Goal: Task Accomplishment & Management: Complete application form

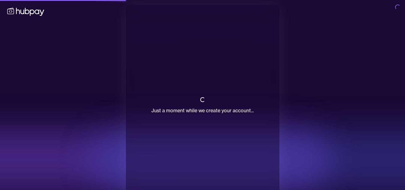
scroll to position [18, 0]
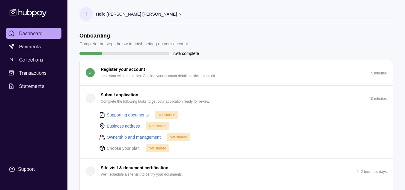
click at [114, 93] on p "Submit application" at bounding box center [120, 95] width 38 height 7
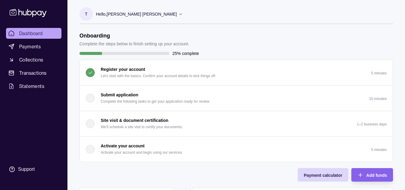
click at [114, 93] on p "Submit application" at bounding box center [120, 95] width 38 height 7
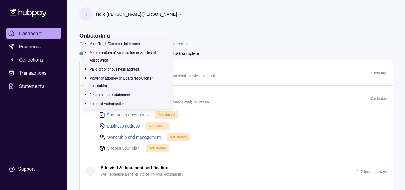
click at [123, 115] on link "Supporting documents" at bounding box center [128, 115] width 42 height 7
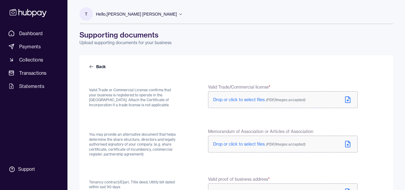
click at [235, 99] on span "Drop or click to select files (PDF/Images accepted)" at bounding box center [259, 99] width 92 height 5
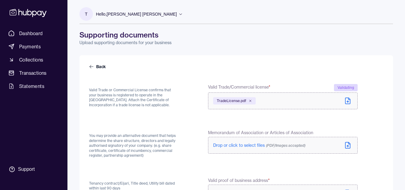
click at [347, 144] on icon at bounding box center [347, 145] width 7 height 7
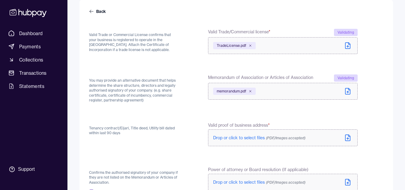
scroll to position [56, 0]
click at [346, 135] on icon at bounding box center [348, 137] width 5 height 6
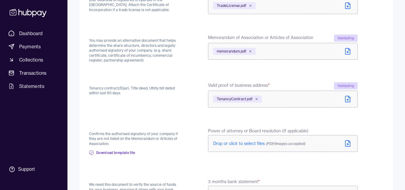
scroll to position [95, 0]
click at [350, 145] on icon at bounding box center [348, 143] width 5 height 6
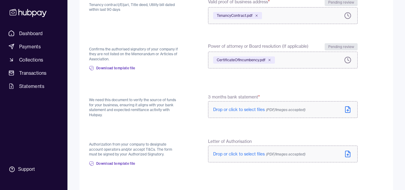
scroll to position [178, 0]
click at [348, 109] on icon at bounding box center [347, 109] width 7 height 7
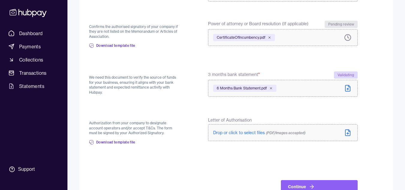
scroll to position [201, 0]
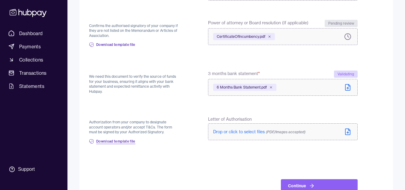
click at [115, 140] on span "Download template file" at bounding box center [115, 141] width 39 height 5
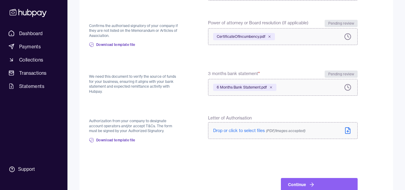
click at [348, 131] on icon at bounding box center [348, 131] width 2 height 1
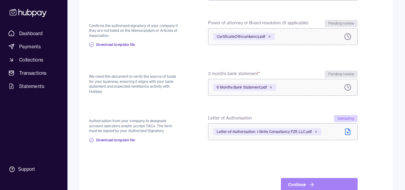
click at [322, 182] on button "Continue" at bounding box center [319, 184] width 77 height 13
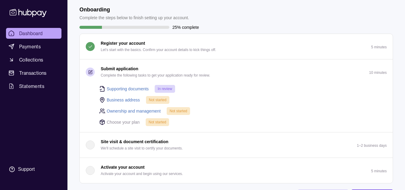
scroll to position [27, 0]
click at [122, 99] on link "Business address" at bounding box center [123, 99] width 33 height 7
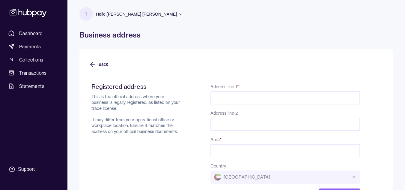
click at [228, 98] on input "Address line 1 *" at bounding box center [286, 97] width 150 height 13
paste input "**********"
type input "**********"
click at [245, 123] on input "Address line 2" at bounding box center [286, 124] width 150 height 13
type input "**********"
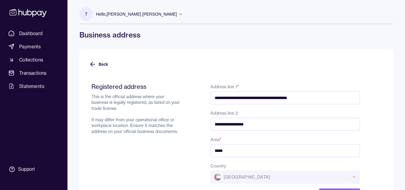
scroll to position [27, 0]
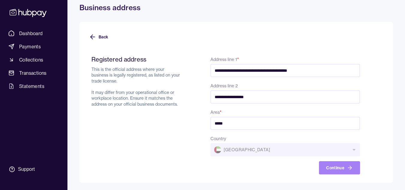
type input "*****"
click at [334, 166] on button "Continue" at bounding box center [339, 167] width 41 height 13
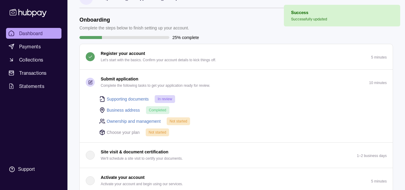
scroll to position [17, 0]
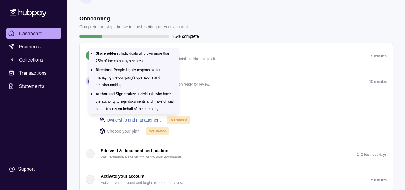
click at [145, 119] on link "Ownership and management" at bounding box center [134, 120] width 54 height 7
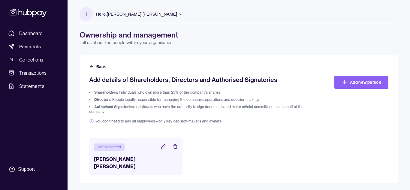
click at [163, 146] on icon at bounding box center [163, 146] width 4 height 4
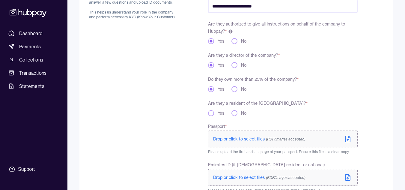
scroll to position [90, 0]
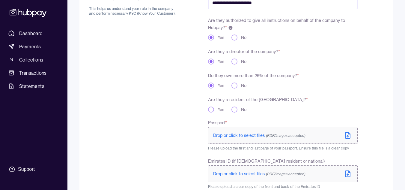
click at [349, 133] on icon at bounding box center [350, 133] width 2 height 2
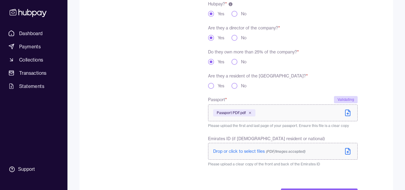
scroll to position [115, 0]
click at [348, 148] on icon at bounding box center [347, 150] width 7 height 7
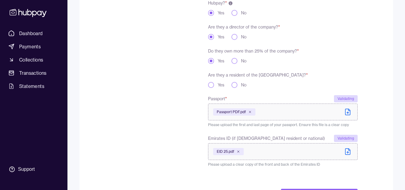
scroll to position [143, 0]
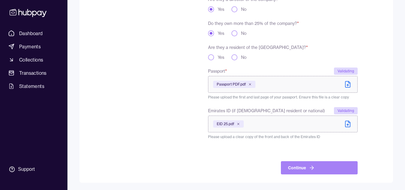
click at [312, 169] on icon "submit" at bounding box center [312, 168] width 6 height 6
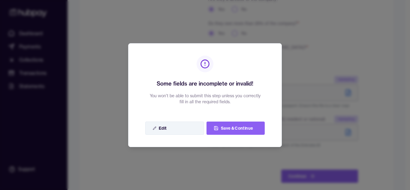
click at [165, 125] on button "Edit" at bounding box center [174, 128] width 59 height 13
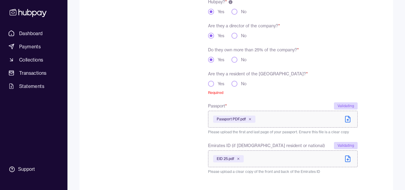
scroll to position [116, 0]
click at [211, 85] on button "Yes" at bounding box center [211, 84] width 6 height 6
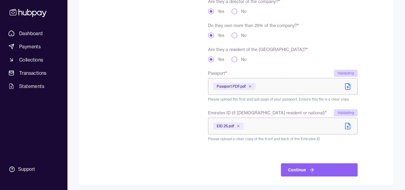
scroll to position [142, 0]
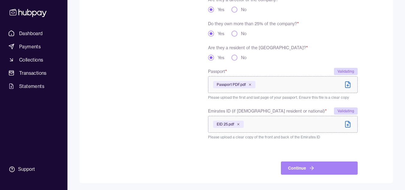
click at [315, 170] on button "Continue" at bounding box center [319, 167] width 77 height 13
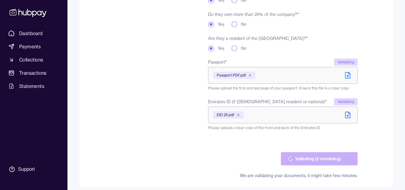
scroll to position [156, 0]
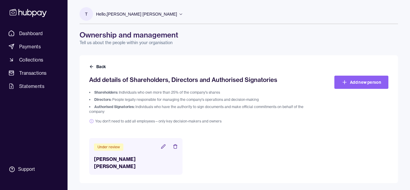
click at [167, 15] on p "Hello, Tareq Maher Mahmoud Genedy" at bounding box center [136, 14] width 81 height 7
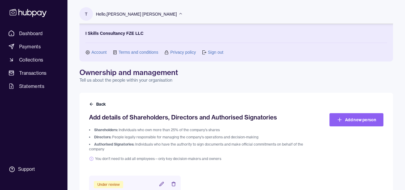
click at [167, 15] on p "Hello, Tareq Maher Mahmoud Genedy" at bounding box center [136, 14] width 81 height 7
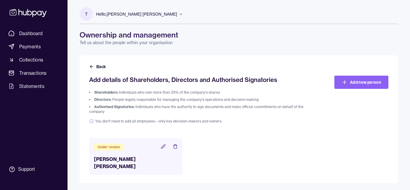
click at [168, 14] on div "Hello, Tareq Maher Mahmoud Genedy" at bounding box center [139, 14] width 87 height 13
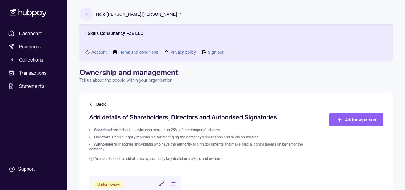
click at [100, 51] on link "Account" at bounding box center [99, 52] width 15 height 7
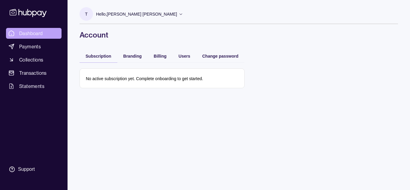
click at [35, 34] on span "Dashboard" at bounding box center [31, 33] width 24 height 7
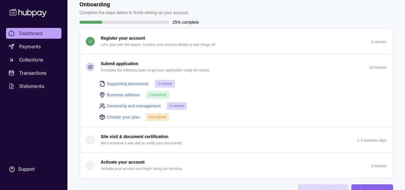
scroll to position [33, 0]
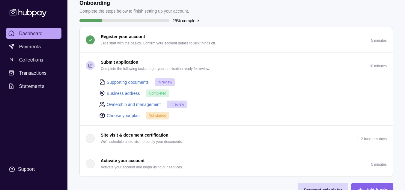
click at [129, 114] on link "Choose your plan" at bounding box center [123, 115] width 33 height 7
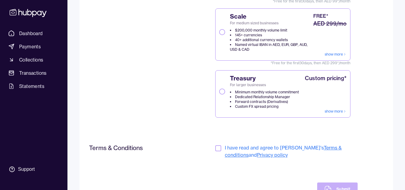
scroll to position [133, 0]
click at [220, 148] on button "button" at bounding box center [218, 148] width 6 height 6
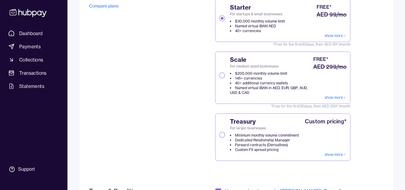
scroll to position [89, 0]
click at [223, 76] on button "Scale For medium sized businesses $200,000 monthly volume limit 145+ currencies…" at bounding box center [222, 76] width 6 height 6
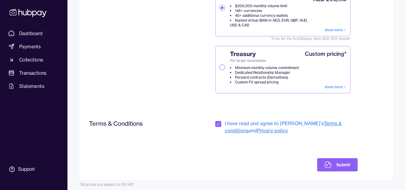
scroll to position [161, 0]
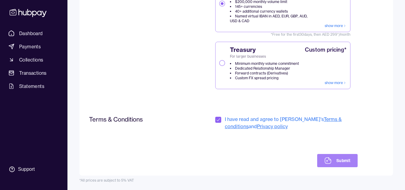
click at [333, 158] on button "Submit" at bounding box center [337, 160] width 41 height 13
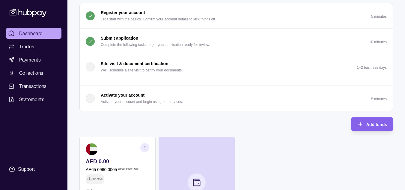
scroll to position [57, 0]
click at [119, 93] on p "Activate your account" at bounding box center [123, 95] width 44 height 7
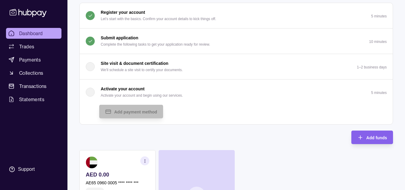
click at [128, 88] on p "Activate your account" at bounding box center [123, 89] width 44 height 7
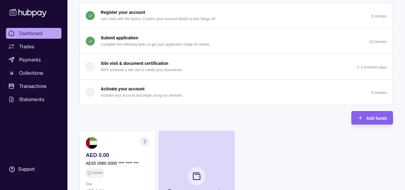
click at [128, 88] on p "Activate your account" at bounding box center [123, 89] width 44 height 7
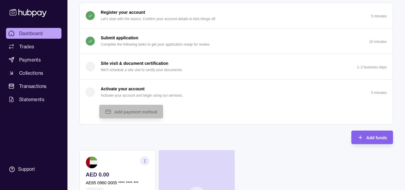
click at [91, 90] on div "button" at bounding box center [90, 92] width 9 height 9
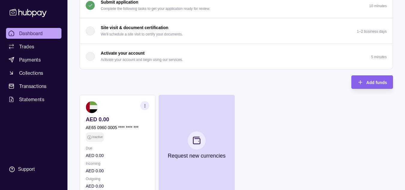
scroll to position [93, 0]
click at [146, 107] on icon "button" at bounding box center [145, 105] width 5 height 5
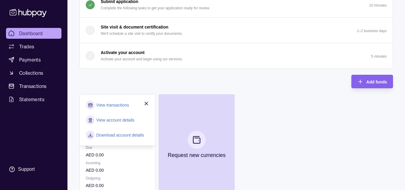
click at [119, 134] on link "Download account details" at bounding box center [120, 135] width 48 height 7
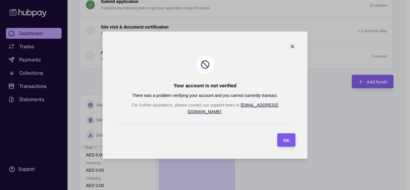
click at [283, 138] on span "OK" at bounding box center [286, 140] width 6 height 5
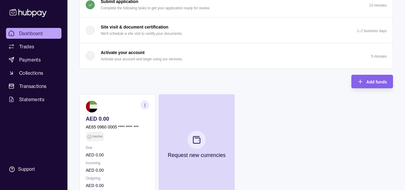
click at [142, 104] on section "button" at bounding box center [144, 105] width 9 height 9
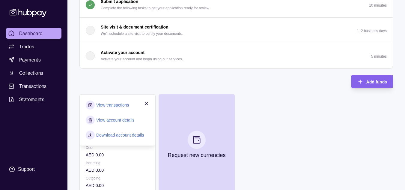
click at [112, 118] on link "View account details" at bounding box center [115, 120] width 38 height 7
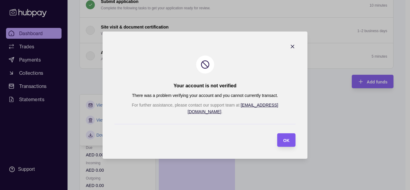
click at [274, 142] on div "OK" at bounding box center [281, 140] width 15 height 14
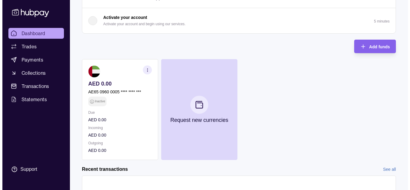
scroll to position [129, 0]
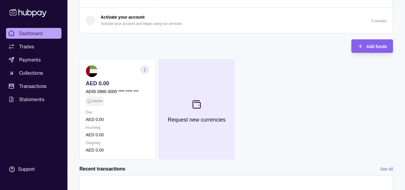
click at [197, 109] on icon at bounding box center [197, 105] width 10 height 10
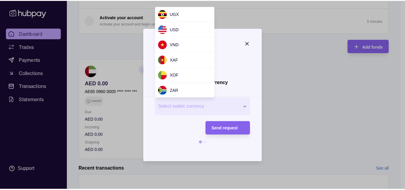
scroll to position [581, 0]
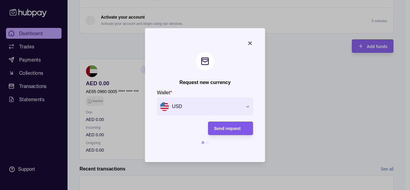
click at [229, 131] on div "Send request" at bounding box center [230, 128] width 33 height 7
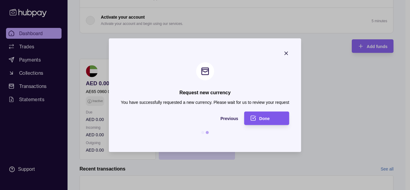
click at [267, 118] on span "Done" at bounding box center [264, 118] width 11 height 5
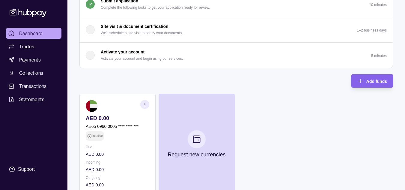
scroll to position [94, 0]
drag, startPoint x: 230, startPoint y: 66, endPoint x: 187, endPoint y: 82, distance: 46.0
click at [187, 82] on div "Onboarding Complete the steps below to finish setting up your account. 50% comp…" at bounding box center [237, 66] width 314 height 256
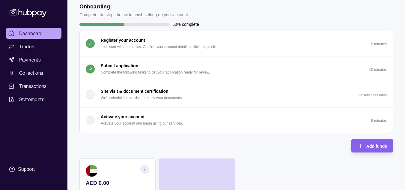
scroll to position [29, 0]
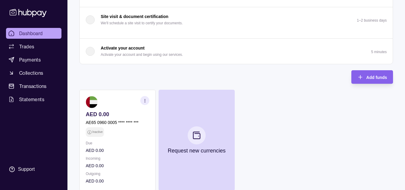
scroll to position [103, 0]
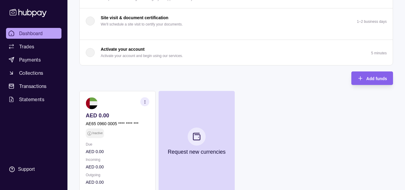
click at [145, 104] on icon "button" at bounding box center [145, 102] width 5 height 5
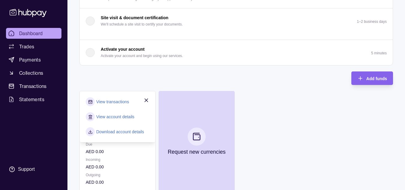
click at [115, 104] on link "View transactions" at bounding box center [112, 101] width 33 height 7
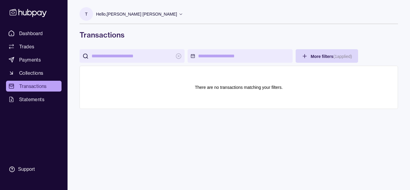
click at [165, 15] on p "Hello, [PERSON_NAME] [PERSON_NAME]" at bounding box center [136, 14] width 81 height 7
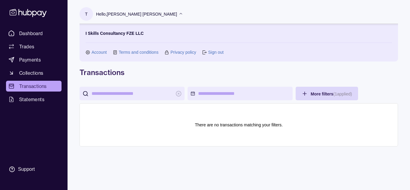
click at [101, 51] on link "Account" at bounding box center [99, 52] width 15 height 7
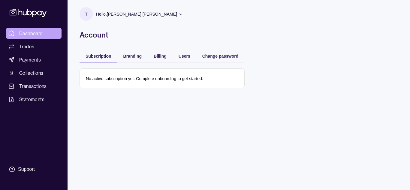
click at [29, 34] on span "Dashboard" at bounding box center [31, 33] width 24 height 7
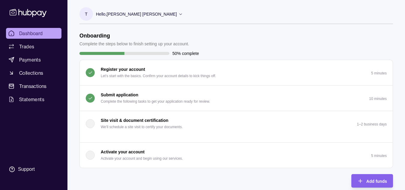
click at [165, 15] on p "Hello, Tareq Maher Mahmoud Genedy" at bounding box center [136, 14] width 81 height 7
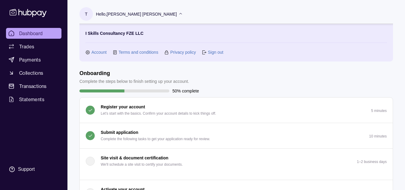
click at [98, 52] on link "Account" at bounding box center [99, 52] width 15 height 7
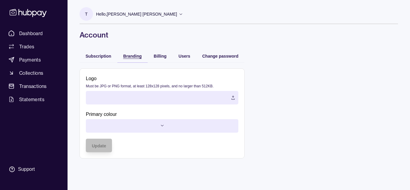
click at [134, 53] on div "Branding" at bounding box center [132, 55] width 18 height 7
click at [233, 98] on label at bounding box center [162, 98] width 152 height 14
click at [165, 125] on html "Dashboard Trades Payments Collections Transactions Statements Support T Hello, …" at bounding box center [205, 95] width 410 height 190
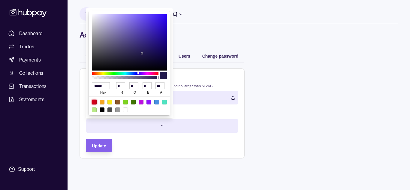
click at [93, 101] on div at bounding box center [94, 102] width 5 height 5
type input "******"
type input "***"
type input "*"
type input "**"
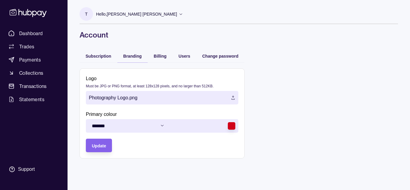
click at [101, 147] on html "Dashboard Trades Payments Collections Transactions Statements Support T Hello, …" at bounding box center [205, 95] width 410 height 190
click at [98, 145] on span "Update" at bounding box center [99, 145] width 14 height 5
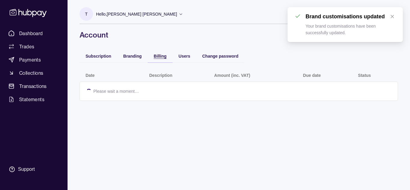
click at [160, 59] on div "Billing" at bounding box center [160, 55] width 13 height 7
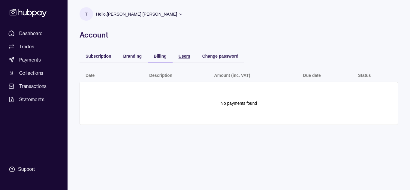
click at [184, 56] on span "Users" at bounding box center [185, 56] width 12 height 5
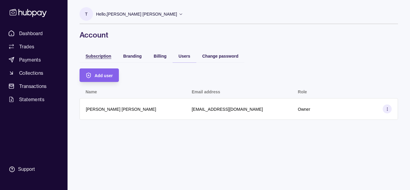
click at [101, 54] on span "Subscription" at bounding box center [99, 56] width 26 height 5
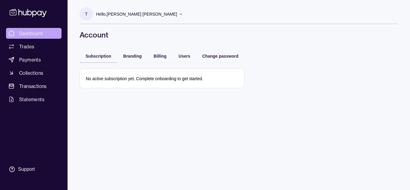
click at [29, 31] on span "Dashboard" at bounding box center [31, 33] width 24 height 7
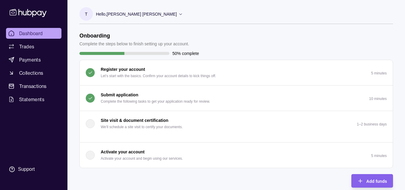
click at [91, 99] on icon "button" at bounding box center [90, 98] width 5 height 5
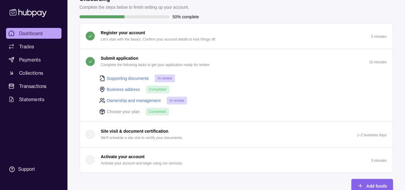
scroll to position [38, 0]
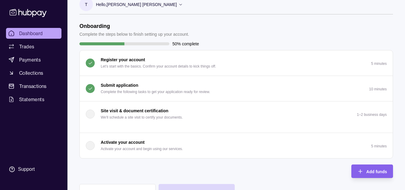
scroll to position [10, 0]
click at [192, 93] on p "Complete the following tasks to get your application ready for review." at bounding box center [156, 91] width 110 height 7
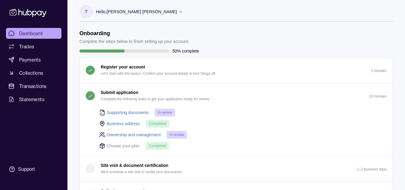
scroll to position [0, 0]
